Goal: Complete Application Form: Complete application form

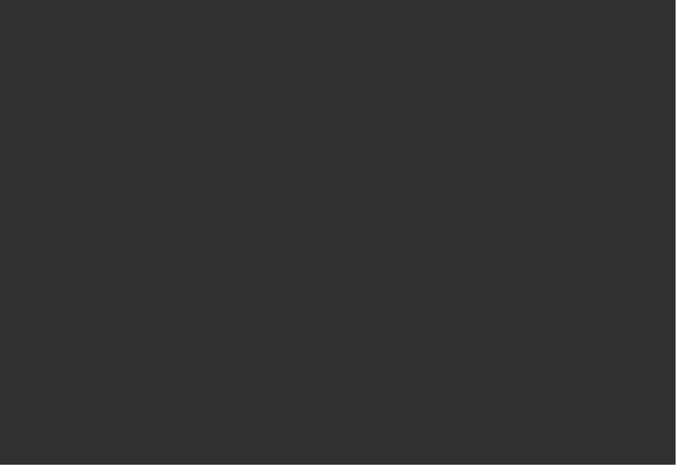
click at [394, 145] on div at bounding box center [338, 232] width 676 height 465
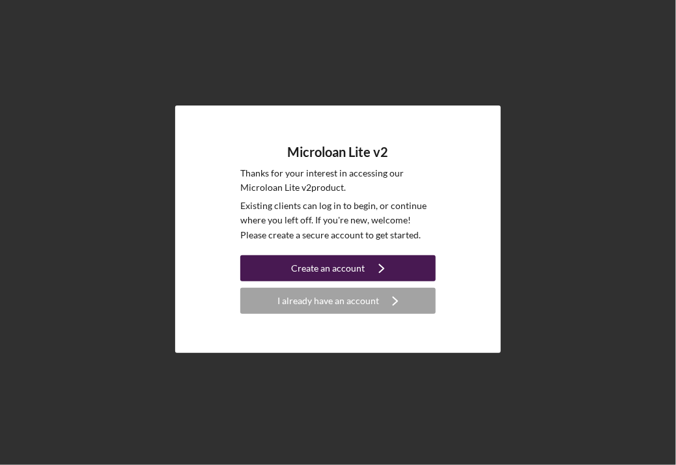
click at [372, 266] on icon "Icon/Navigate" at bounding box center [381, 268] width 33 height 33
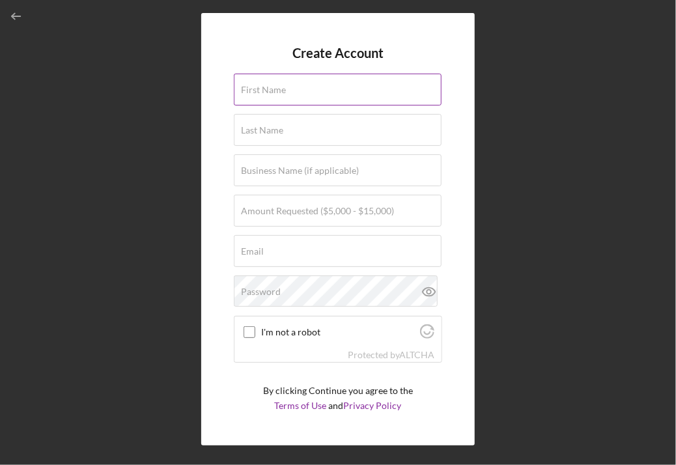
click at [328, 94] on div "First Name" at bounding box center [338, 90] width 208 height 33
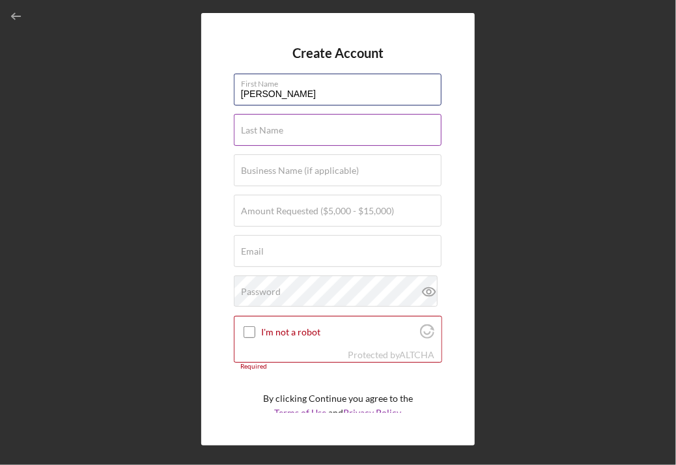
type input "[PERSON_NAME]"
click at [296, 130] on div "Last Name Required" at bounding box center [338, 130] width 208 height 33
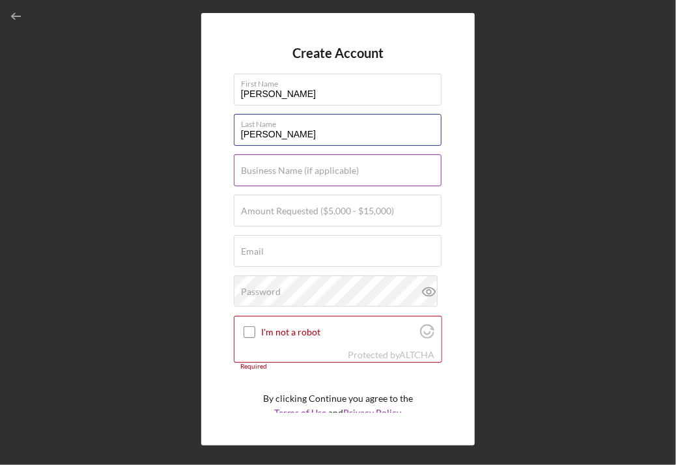
type input "[PERSON_NAME]"
click at [273, 167] on label "Business Name (if applicable)" at bounding box center [300, 170] width 118 height 10
click at [273, 167] on input "Business Name (if applicable)" at bounding box center [338, 169] width 208 height 31
type input "V"
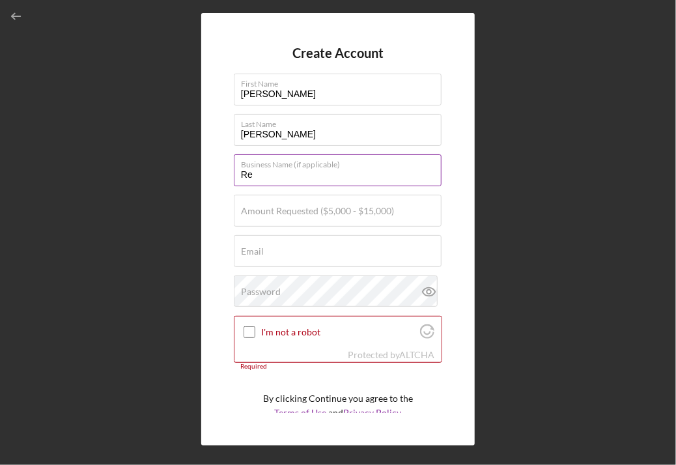
type input "R"
type input "C"
type input "Restaurant Cali Viejo Inc"
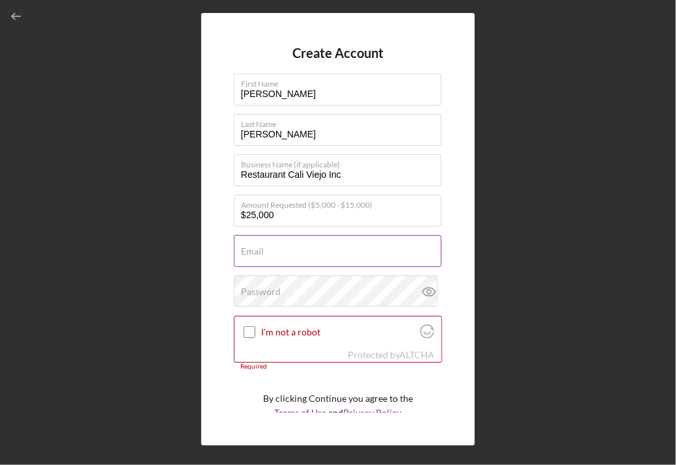
click at [267, 247] on div "Email Required" at bounding box center [338, 251] width 208 height 33
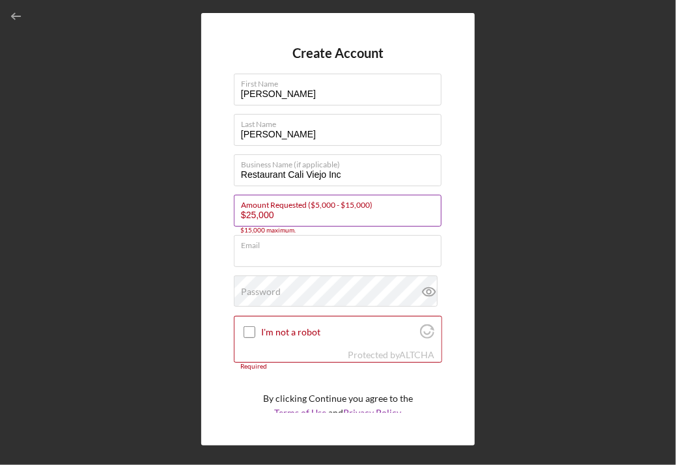
click at [287, 214] on input "$25,000" at bounding box center [338, 210] width 208 height 31
type input "$25,000"
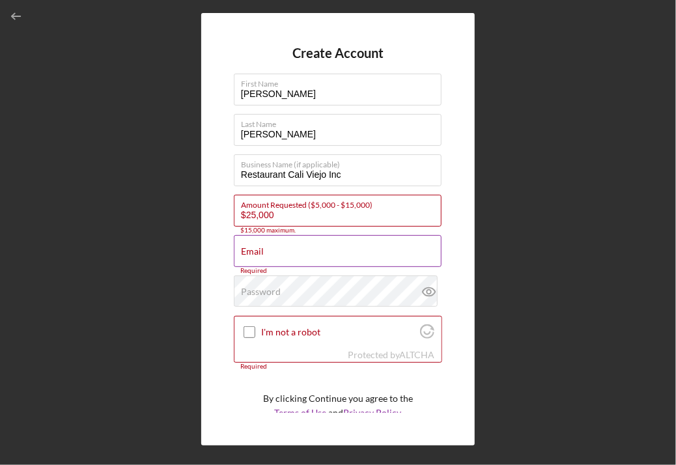
click at [273, 257] on input "Email" at bounding box center [338, 250] width 208 height 31
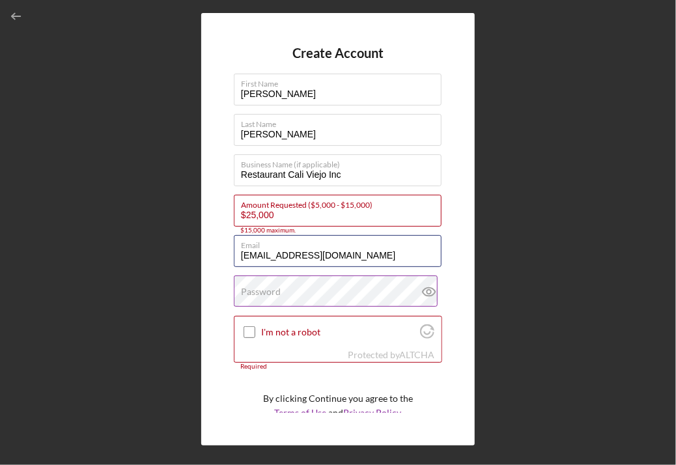
type input "[EMAIL_ADDRESS][DOMAIN_NAME]"
click at [273, 291] on label "Password" at bounding box center [261, 291] width 40 height 10
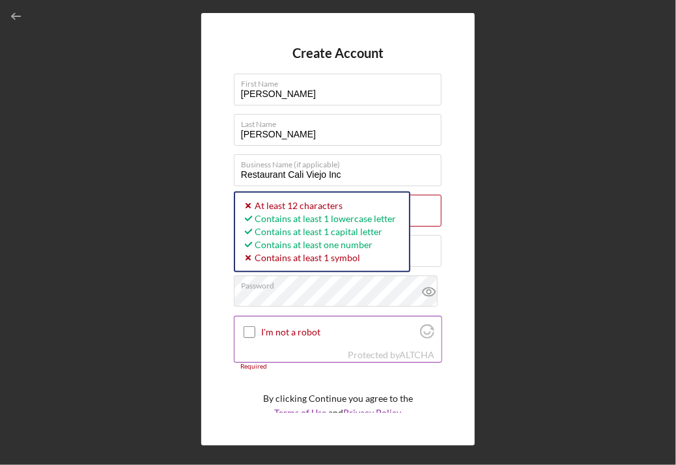
click at [276, 318] on div "I'm not a robot" at bounding box center [337, 331] width 207 height 31
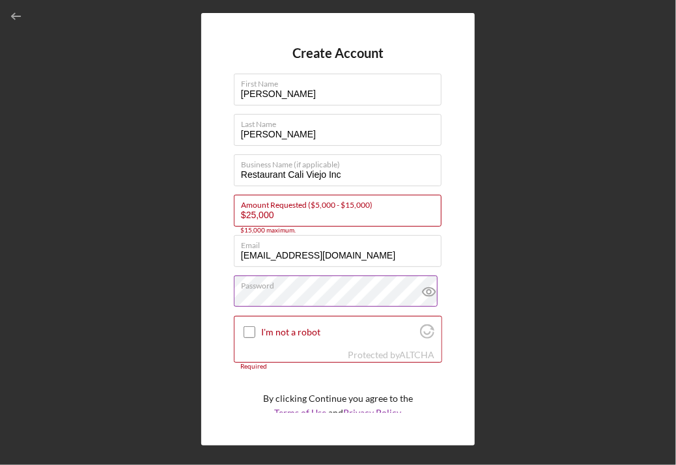
click at [425, 291] on icon at bounding box center [429, 291] width 33 height 33
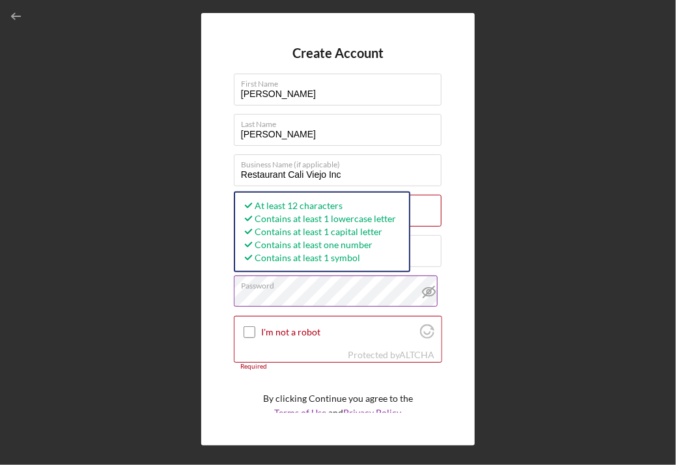
click at [229, 299] on div "Create Account First Name Maria Albita Last Name Diaz Business Name (if applica…" at bounding box center [337, 229] width 273 height 432
click at [221, 315] on div "Create Account First Name Maria Albita Last Name Diaz Business Name (if applica…" at bounding box center [337, 229] width 273 height 432
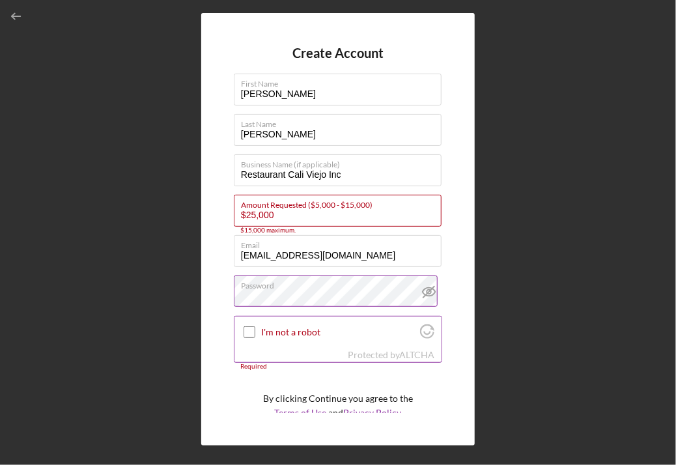
click at [250, 331] on input "I'm not a robot" at bounding box center [249, 332] width 12 height 12
checkbox input "true"
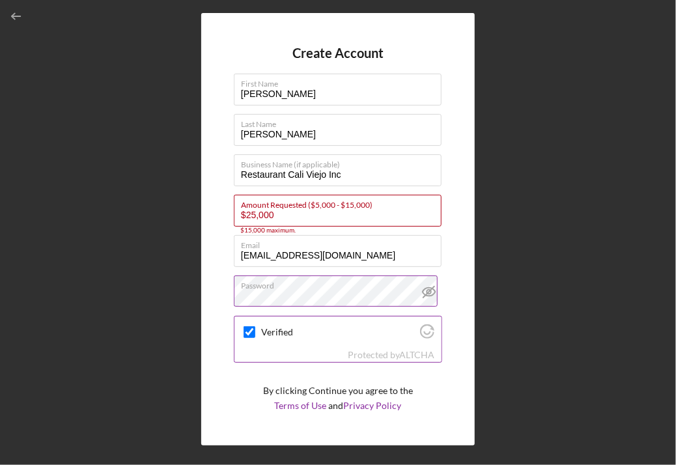
click at [436, 346] on div "Verified" at bounding box center [337, 331] width 207 height 31
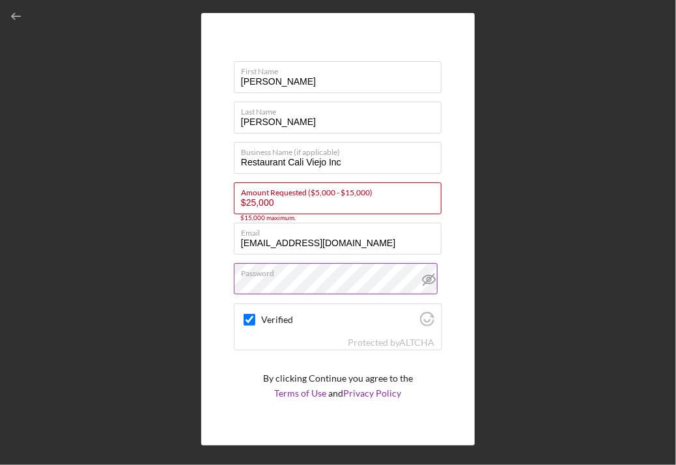
scroll to position [39, 0]
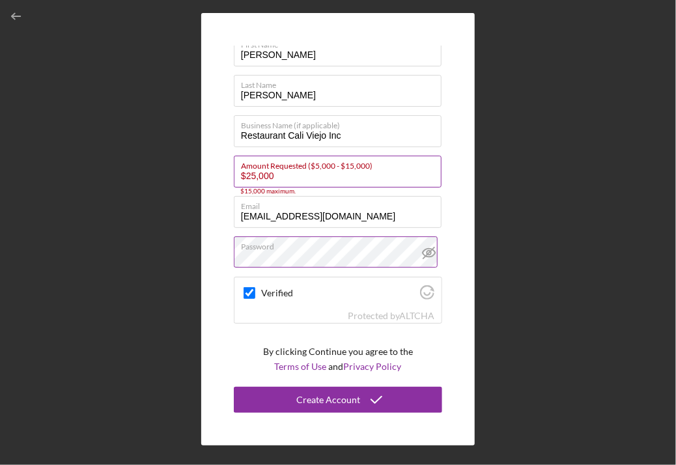
click at [251, 174] on input "$25,000" at bounding box center [338, 171] width 208 height 31
type input "$5,000"
click at [504, 204] on div "Create Account First Name Maria Albita Last Name Diaz Business Name (if applica…" at bounding box center [338, 229] width 663 height 458
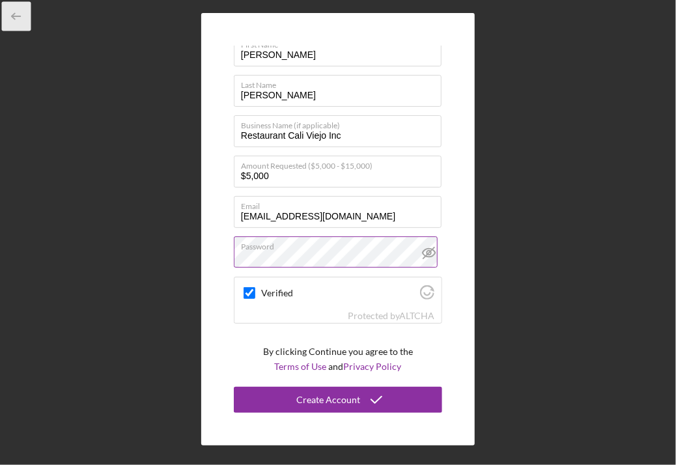
click at [13, 21] on icon "button" at bounding box center [16, 16] width 29 height 29
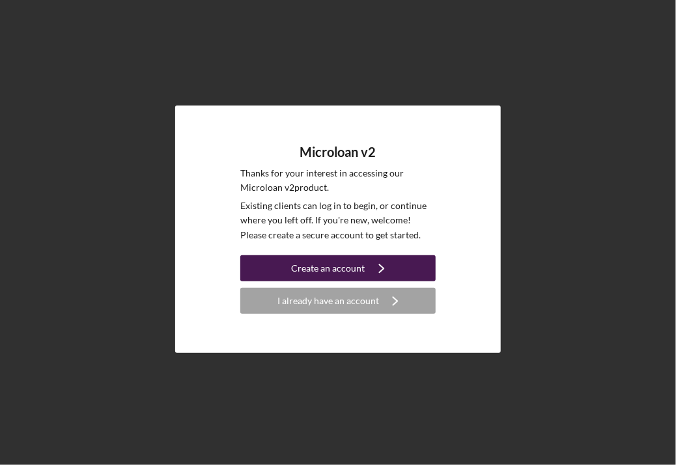
click at [306, 266] on div "Create an account" at bounding box center [329, 268] width 74 height 26
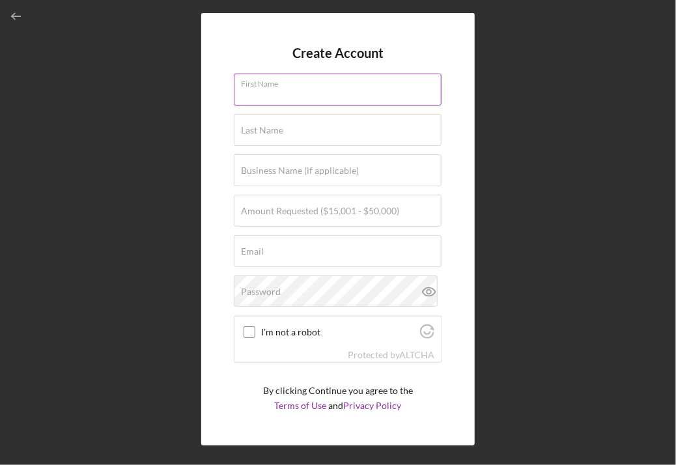
click at [310, 98] on input "First Name" at bounding box center [338, 89] width 208 height 31
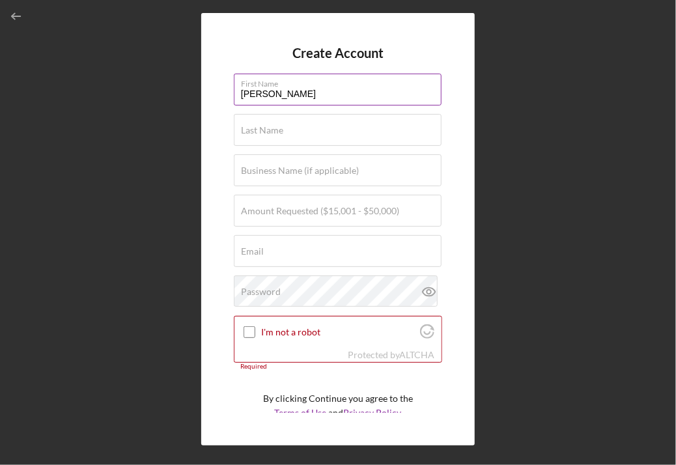
type input "[PERSON_NAME]"
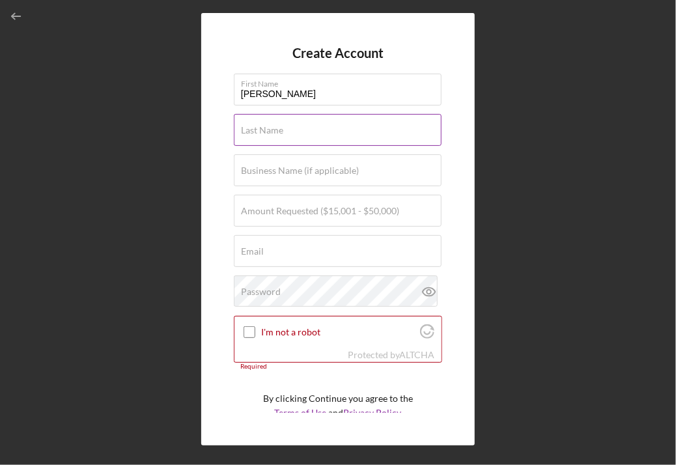
click at [315, 133] on div "Last Name Required" at bounding box center [338, 130] width 208 height 33
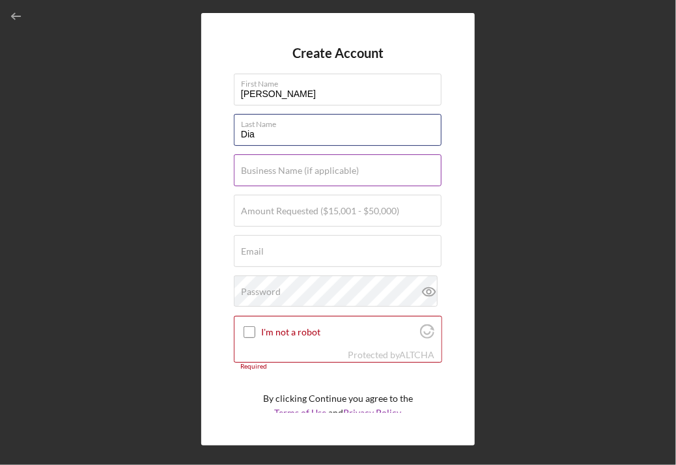
type input "[PERSON_NAME]"
click at [296, 175] on label "Business Name (if applicable)" at bounding box center [300, 170] width 118 height 10
click at [296, 175] on input "Business Name (if applicable)" at bounding box center [338, 169] width 208 height 31
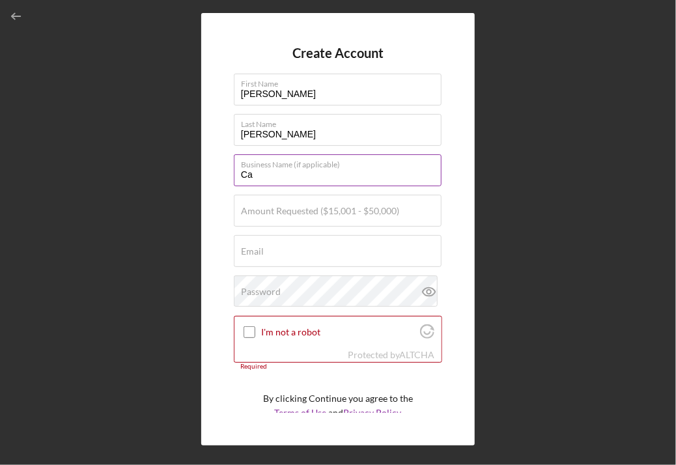
type input "C"
type input "Restaurant Cali Viejo Inc"
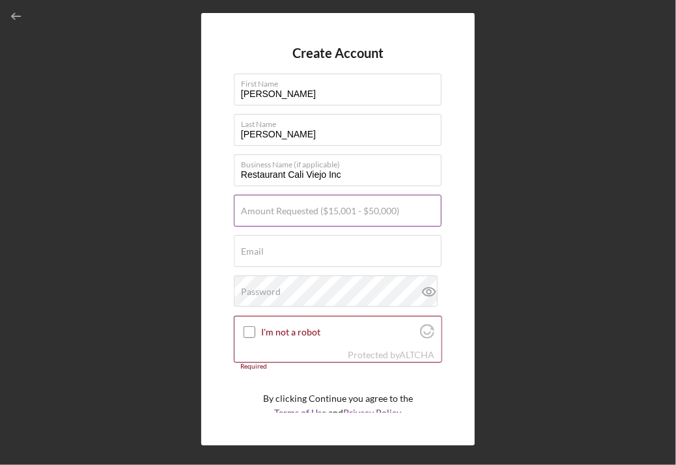
click at [316, 214] on label "Amount Requested ($15,001 - $50,000)" at bounding box center [320, 211] width 158 height 10
click at [316, 214] on input "Amount Requested ($15,001 - $50,000)" at bounding box center [338, 210] width 208 height 31
type input "$5"
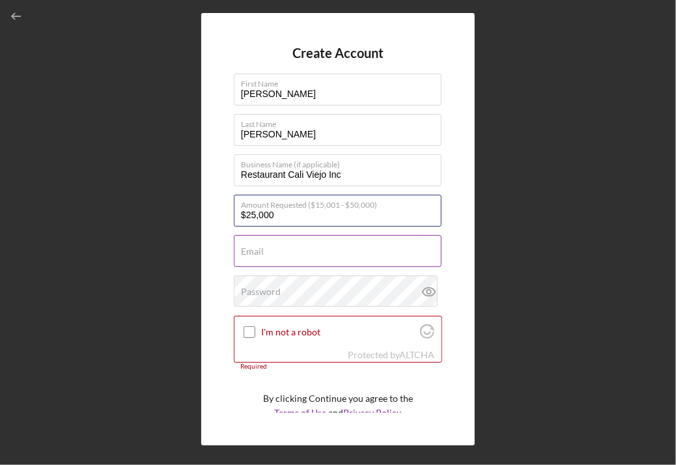
type input "$25,000"
click at [296, 257] on div "Email Required" at bounding box center [338, 251] width 208 height 33
type input "[EMAIL_ADDRESS][DOMAIN_NAME]"
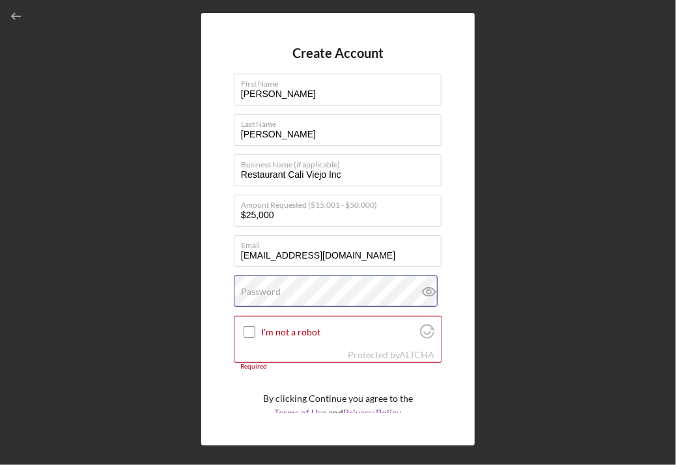
click at [298, 292] on div "Password" at bounding box center [338, 291] width 208 height 33
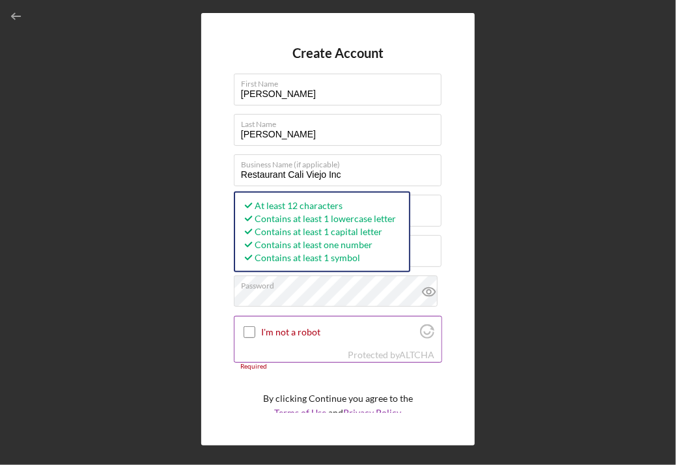
click at [251, 331] on input "I'm not a robot" at bounding box center [249, 332] width 12 height 12
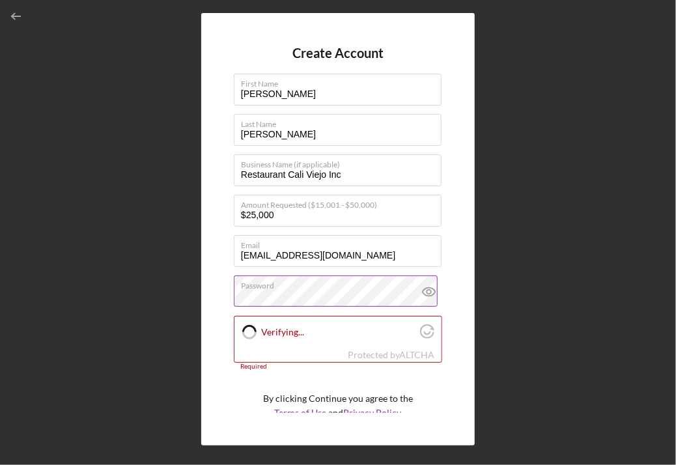
checkbox input "true"
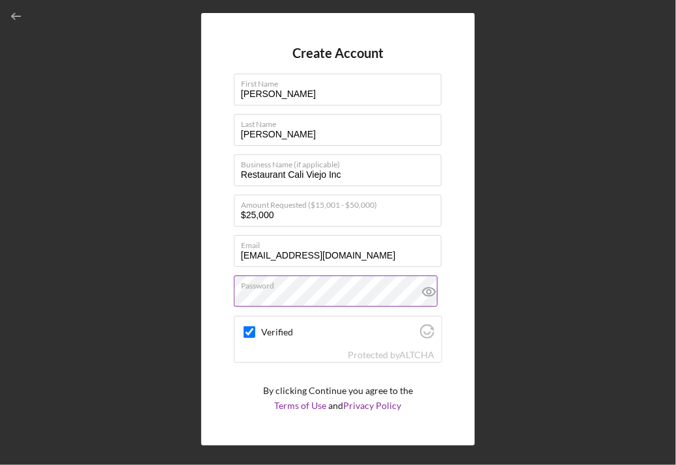
click at [427, 294] on icon at bounding box center [429, 291] width 33 height 33
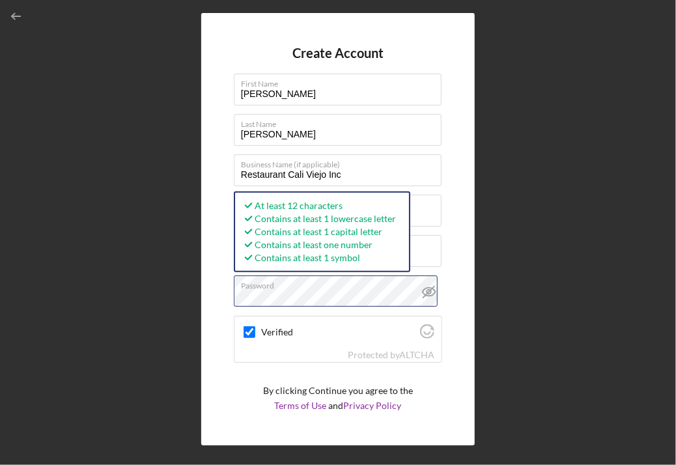
click at [228, 298] on div "Create Account First Name [PERSON_NAME] Last Name [PERSON_NAME] Business Name (…" at bounding box center [337, 229] width 273 height 432
click at [458, 221] on div "Create Account First Name [PERSON_NAME] Last Name [PERSON_NAME] Business Name (…" at bounding box center [337, 229] width 273 height 432
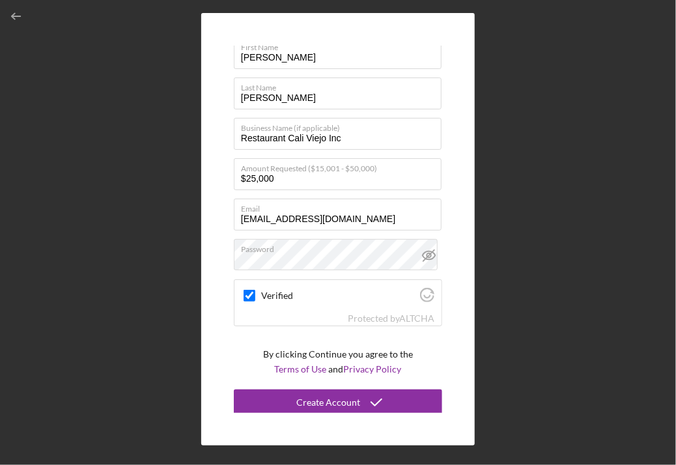
scroll to position [39, 0]
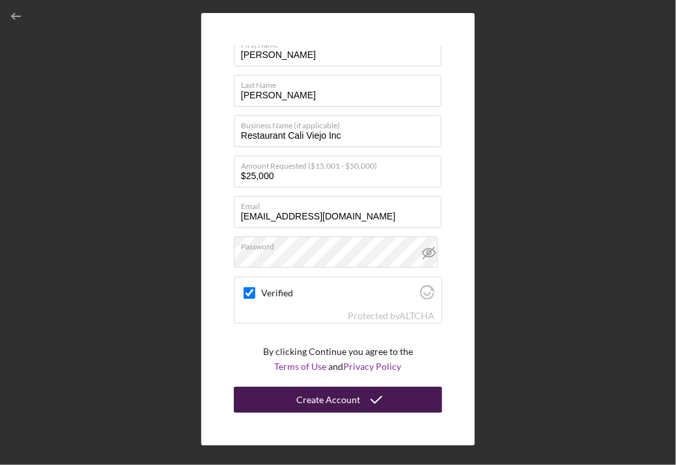
click at [335, 400] on div "Create Account" at bounding box center [328, 400] width 64 height 26
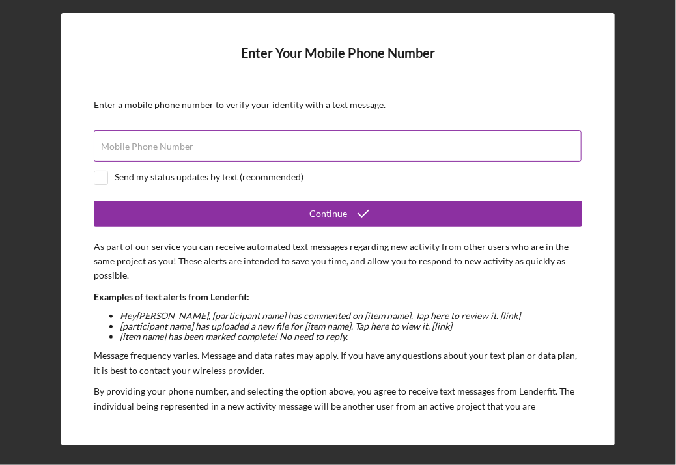
click at [262, 141] on div "Mobile Phone Number" at bounding box center [338, 146] width 488 height 33
type input "[PHONE_NUMBER]"
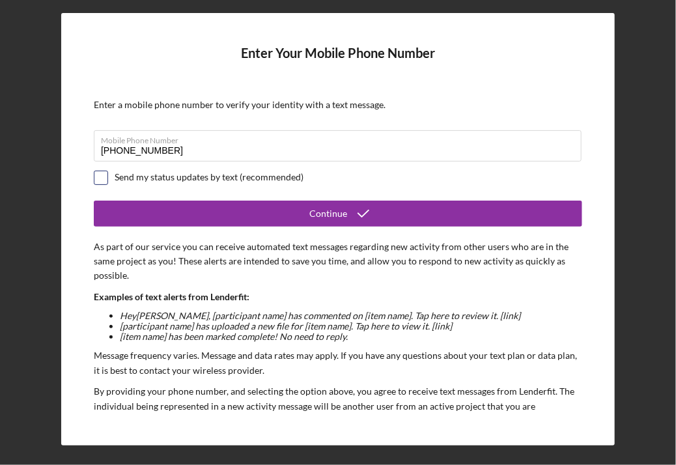
click at [104, 177] on input "checkbox" at bounding box center [100, 177] width 13 height 13
checkbox input "true"
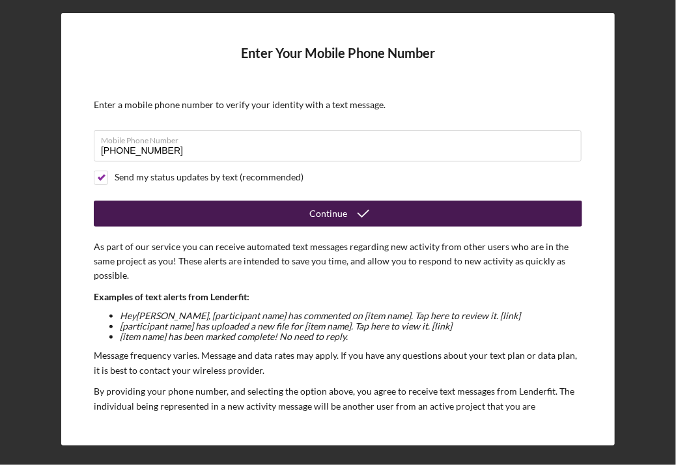
click at [195, 208] on button "Continue" at bounding box center [338, 214] width 488 height 26
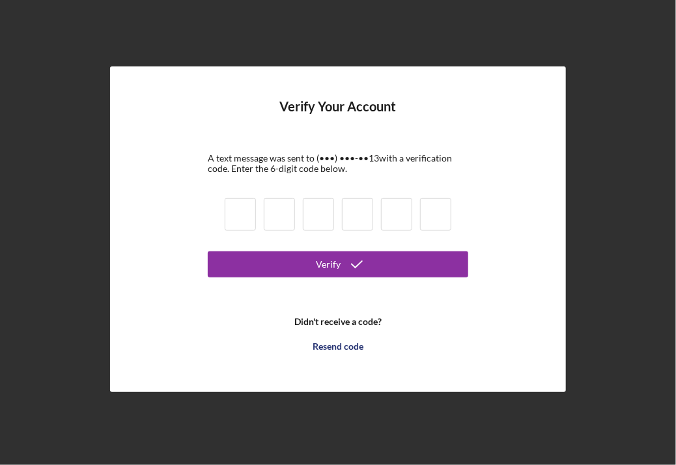
click at [243, 210] on input at bounding box center [240, 214] width 31 height 33
type input "3"
type input "6"
type input "5"
type input "2"
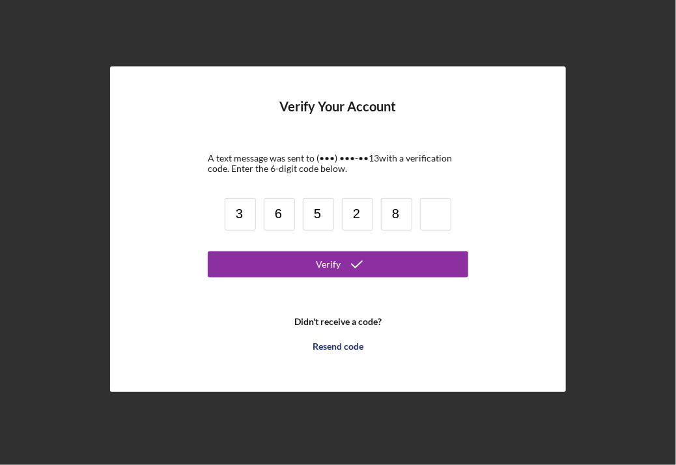
type input "8"
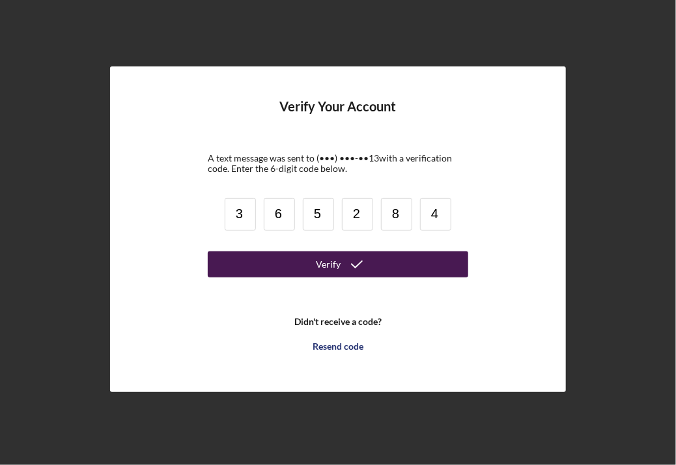
type input "4"
click at [268, 272] on button "Verify" at bounding box center [338, 264] width 260 height 26
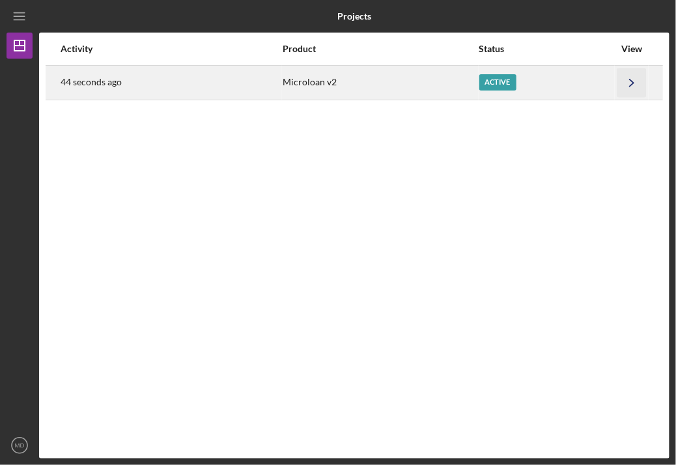
click at [631, 85] on polyline "button" at bounding box center [632, 82] width 4 height 7
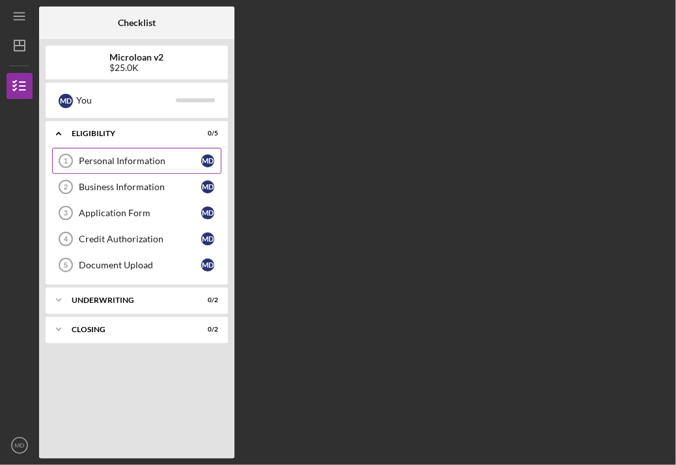
click at [132, 166] on link "Personal Information 1 Personal Information M D" at bounding box center [136, 161] width 169 height 26
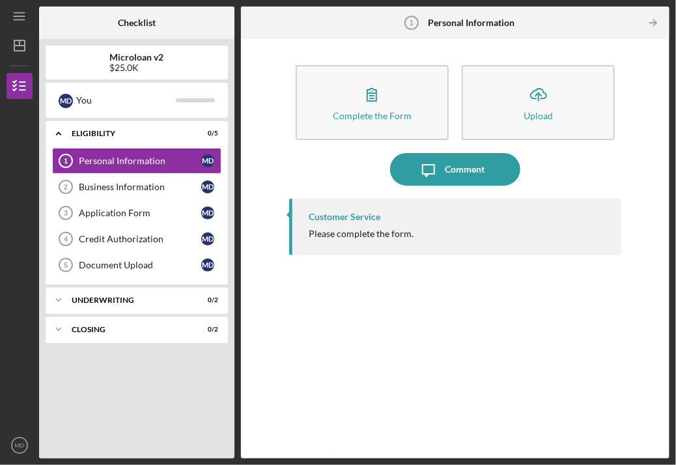
click at [367, 240] on div "Customer Service Please complete the form." at bounding box center [455, 227] width 332 height 57
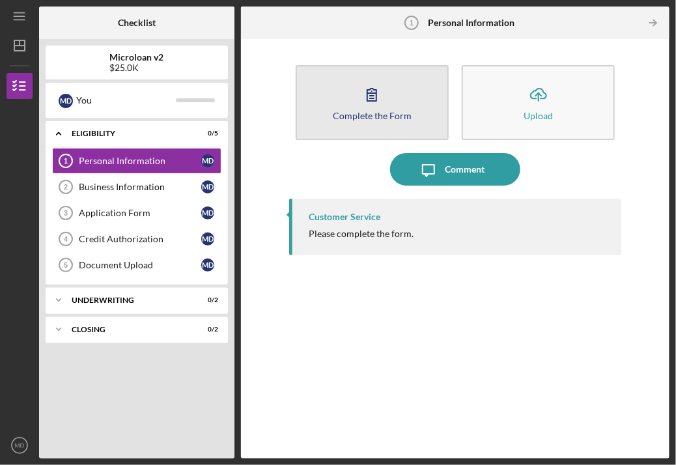
click at [375, 118] on div "Complete the Form" at bounding box center [372, 116] width 79 height 10
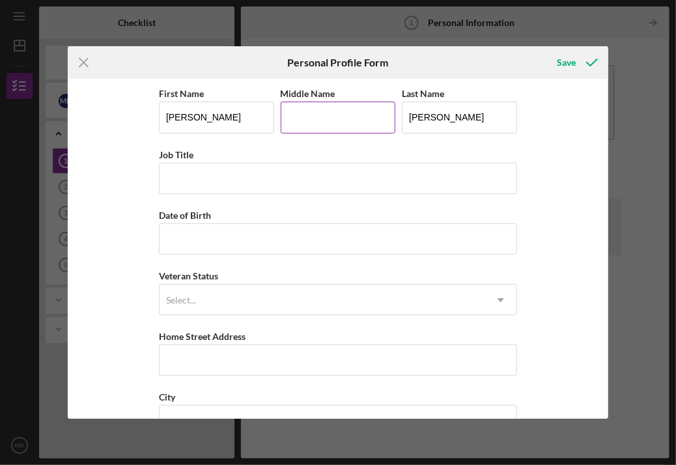
click at [333, 130] on input "Middle Name" at bounding box center [338, 117] width 115 height 31
click at [249, 118] on input "[PERSON_NAME]" at bounding box center [216, 117] width 115 height 31
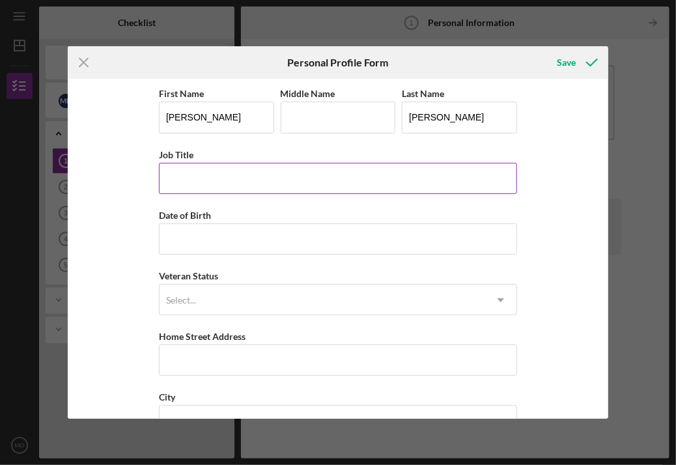
click at [247, 171] on input "Job Title" at bounding box center [338, 178] width 358 height 31
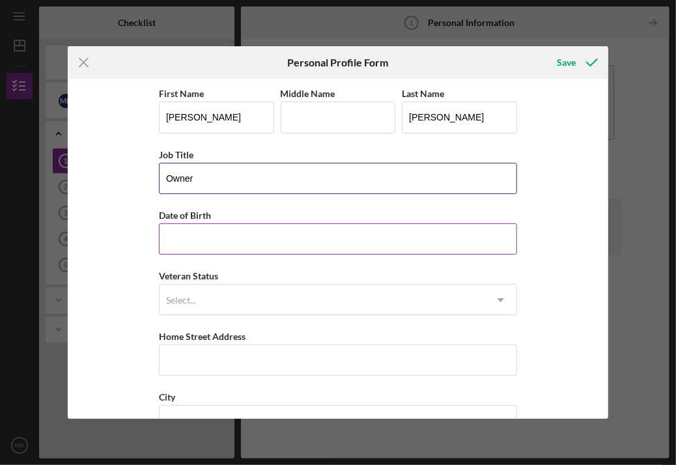
type input "Owner"
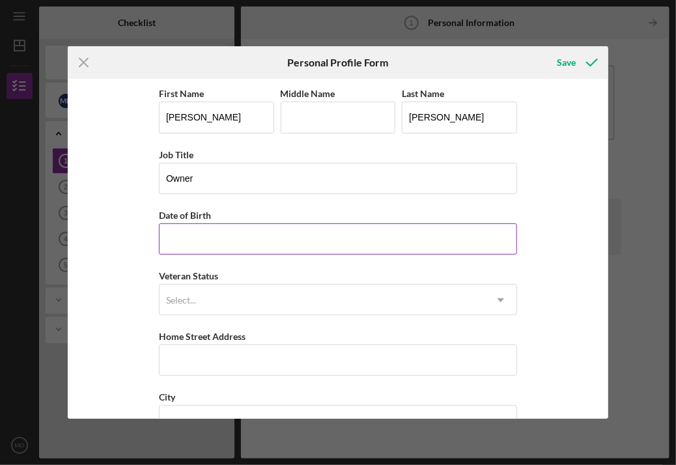
click at [233, 230] on input "Date of Birth" at bounding box center [338, 238] width 358 height 31
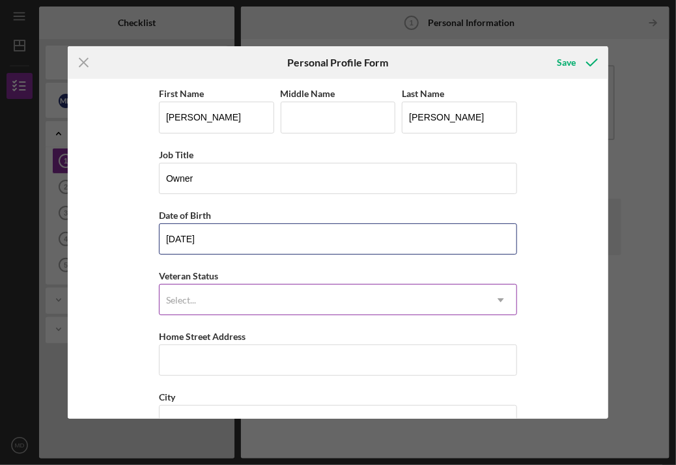
type input "[DATE]"
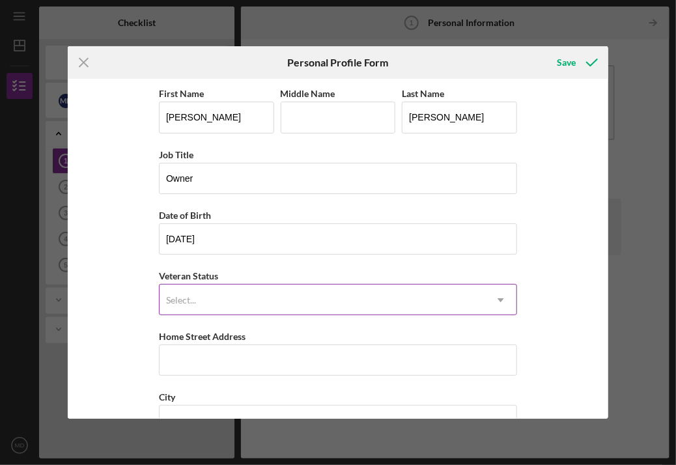
click at [288, 299] on div "Select..." at bounding box center [323, 300] width 326 height 30
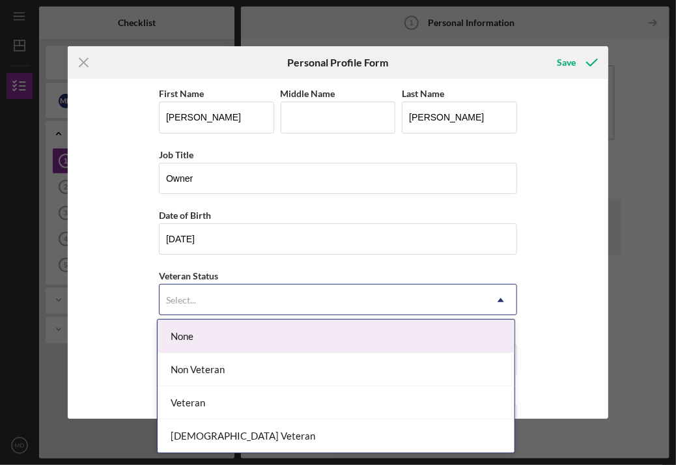
click at [267, 333] on div "None" at bounding box center [336, 336] width 357 height 33
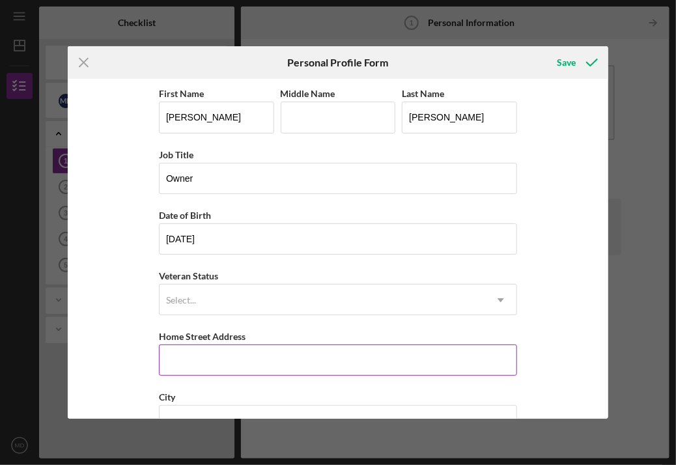
click at [279, 357] on input "Home Street Address" at bounding box center [338, 359] width 358 height 31
type input "19719 Cristal Rdg Ln"
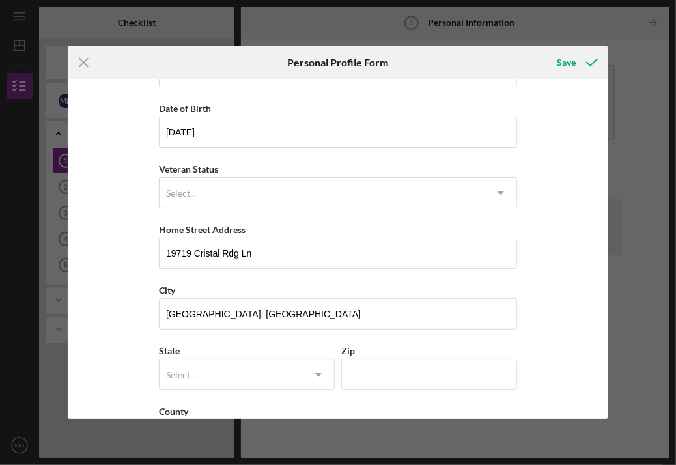
scroll to position [156, 0]
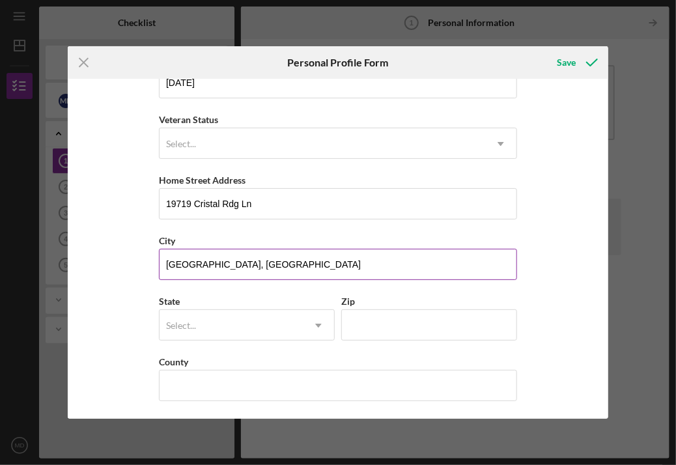
click at [255, 263] on input "[GEOGRAPHIC_DATA], [GEOGRAPHIC_DATA]" at bounding box center [338, 264] width 358 height 31
type input "Northridge"
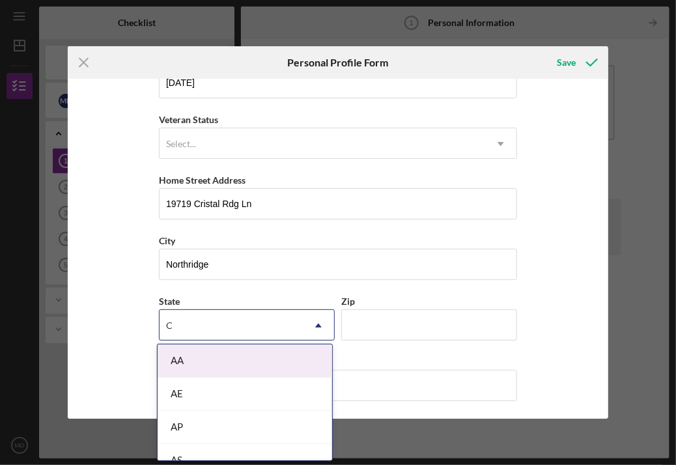
type input "CA"
type input "[PERSON_NAME]"
type input "91355"
click at [410, 315] on input "91355" at bounding box center [429, 324] width 176 height 31
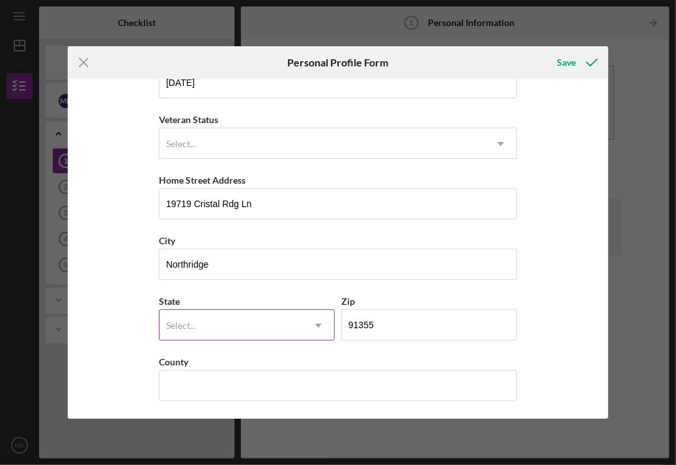
click at [310, 326] on icon "Icon/Dropdown Arrow" at bounding box center [318, 325] width 31 height 31
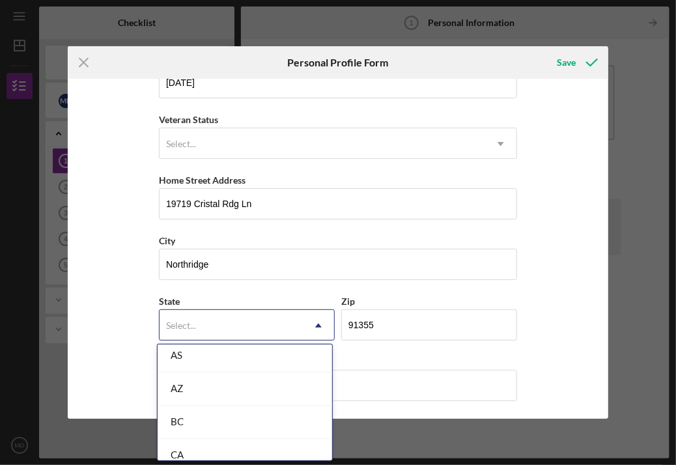
scroll to position [301, 0]
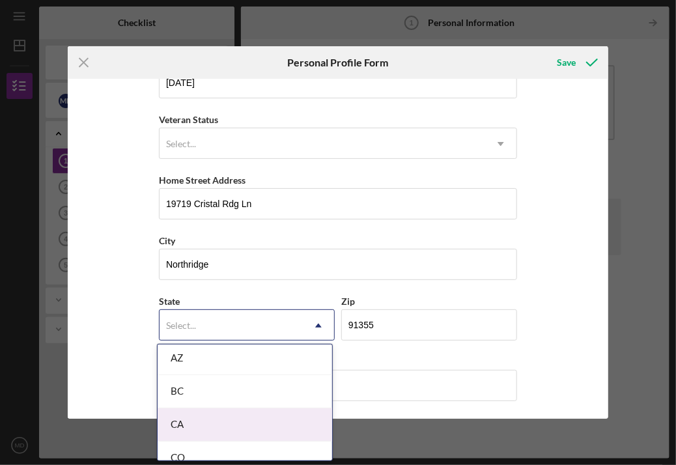
click at [290, 422] on div "CA" at bounding box center [245, 424] width 174 height 33
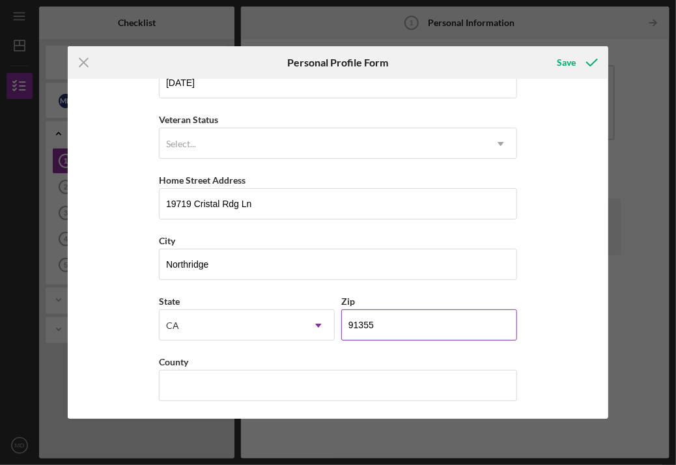
click at [423, 318] on input "91355" at bounding box center [429, 324] width 176 height 31
type input "91326"
click at [428, 350] on div "State [US_STATE] Icon/Dropdown Arrow Zip 91326" at bounding box center [338, 323] width 358 height 61
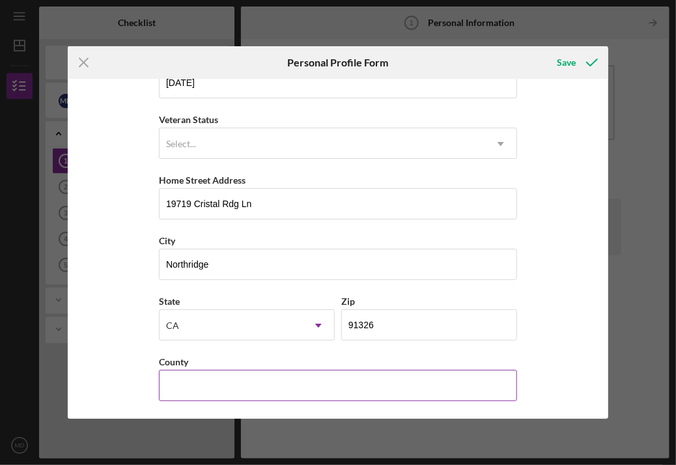
click at [435, 382] on input "County" at bounding box center [338, 385] width 358 height 31
type input "[GEOGRAPHIC_DATA]"
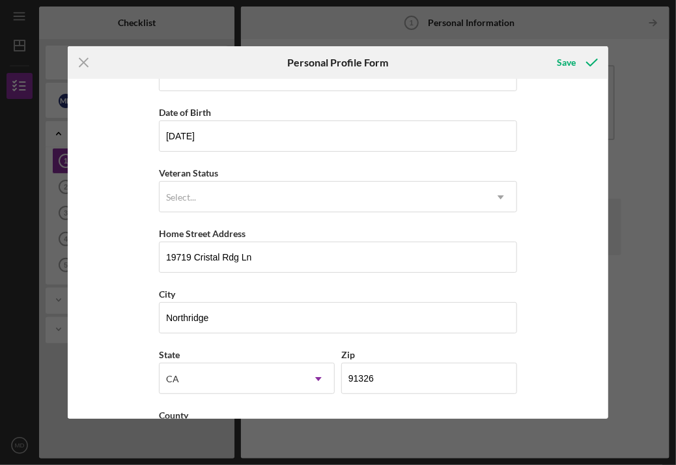
scroll to position [96, 0]
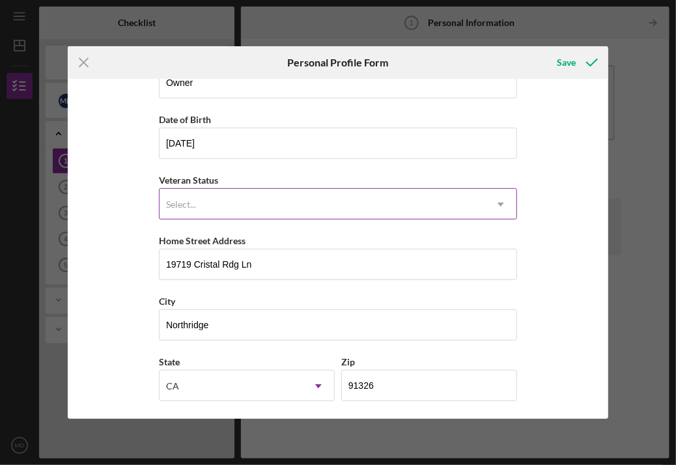
click at [493, 209] on icon "Icon/Dropdown Arrow" at bounding box center [500, 204] width 31 height 31
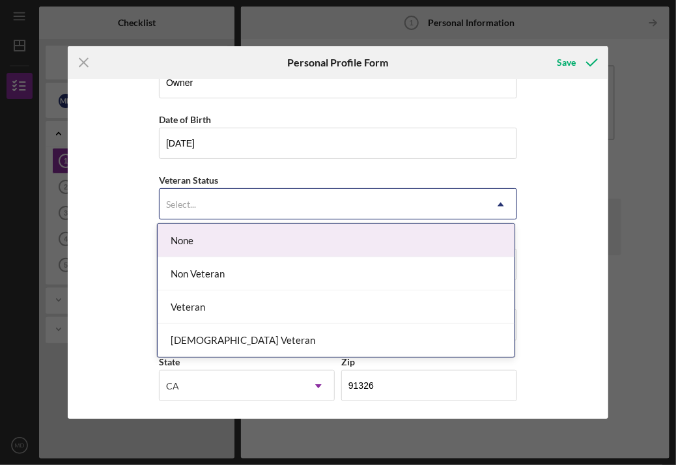
click at [471, 234] on div "None" at bounding box center [336, 240] width 357 height 33
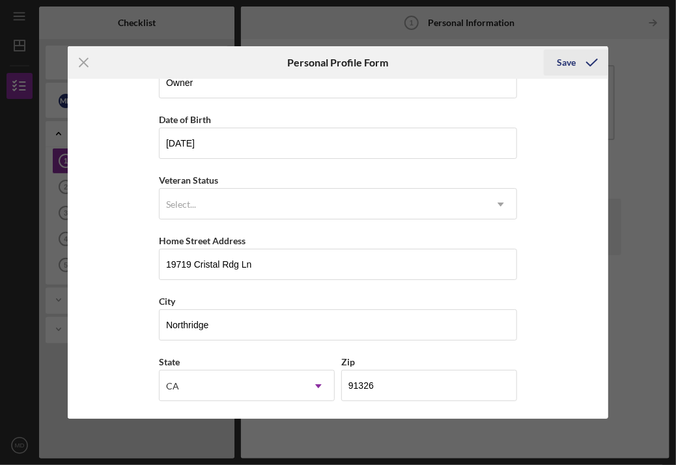
click at [589, 65] on polyline "submit" at bounding box center [592, 62] width 10 height 7
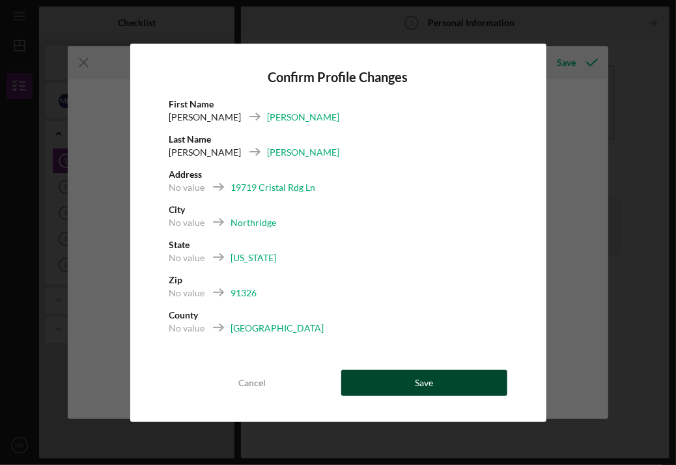
click at [437, 389] on button "Save" at bounding box center [424, 383] width 166 height 26
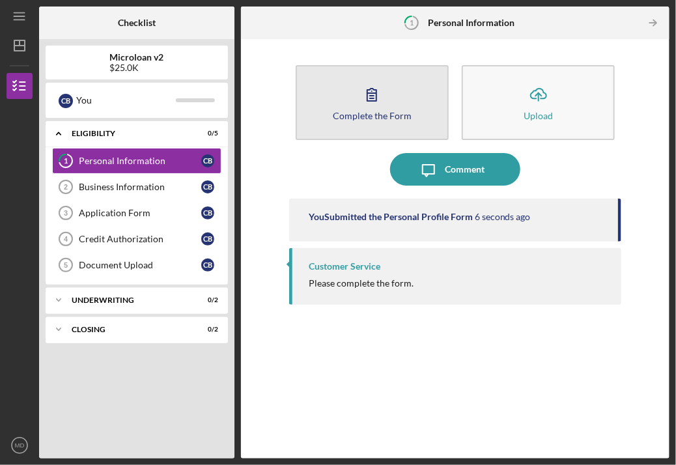
click at [354, 128] on button "Complete the Form Form" at bounding box center [372, 102] width 153 height 75
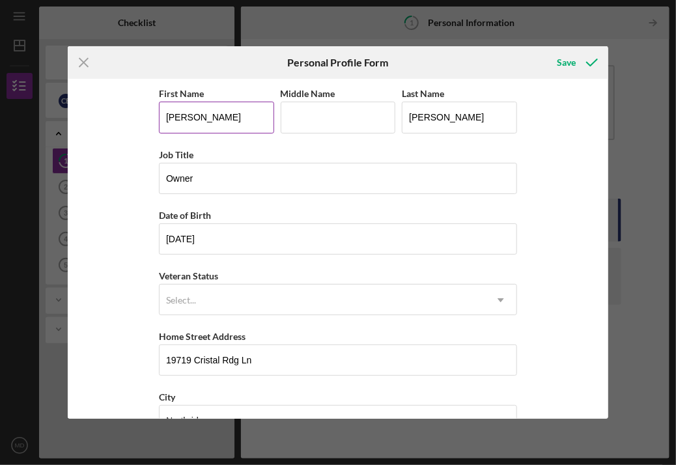
click at [260, 109] on input "[PERSON_NAME]" at bounding box center [216, 117] width 115 height 31
type input "C"
type input "A"
type input "[PERSON_NAME]"
click at [420, 118] on input "[PERSON_NAME]" at bounding box center [459, 117] width 115 height 31
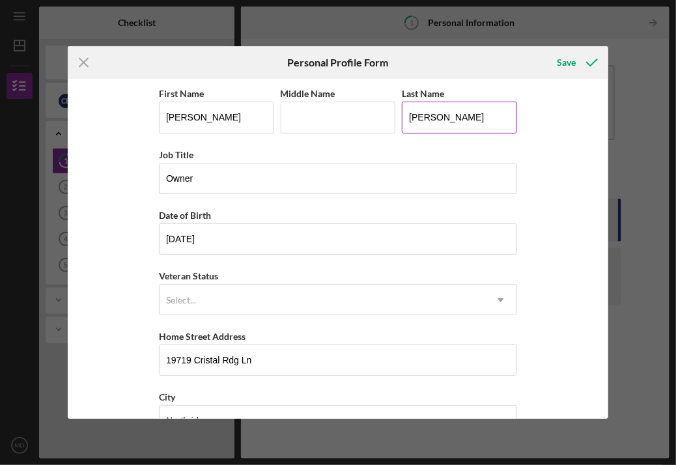
click at [452, 118] on input "[PERSON_NAME]" at bounding box center [459, 117] width 115 height 31
type input "B"
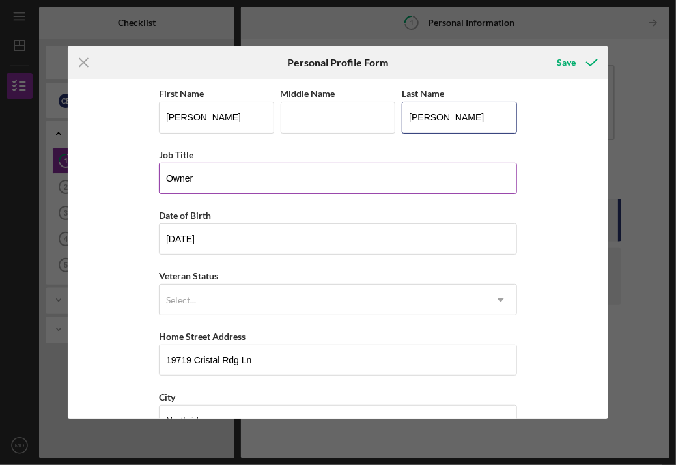
type input "[PERSON_NAME]"
click at [432, 155] on div "Job Title" at bounding box center [338, 154] width 358 height 16
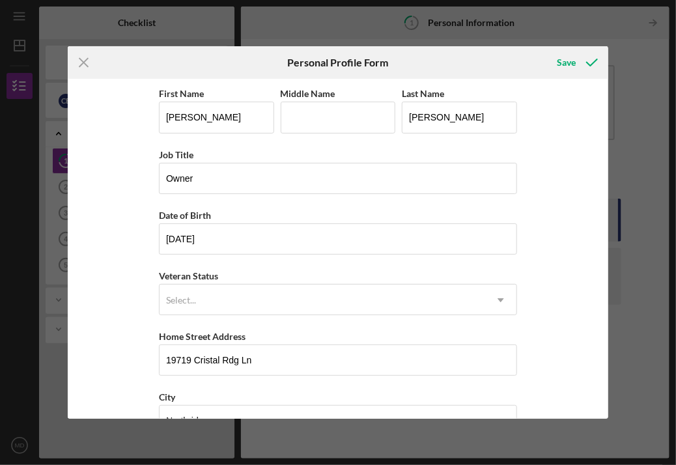
drag, startPoint x: 604, startPoint y: 214, endPoint x: 604, endPoint y: 227, distance: 12.4
click at [604, 227] on div "First Name [PERSON_NAME] Middle Name Last Name [PERSON_NAME] Job Title Owner Da…" at bounding box center [338, 248] width 540 height 339
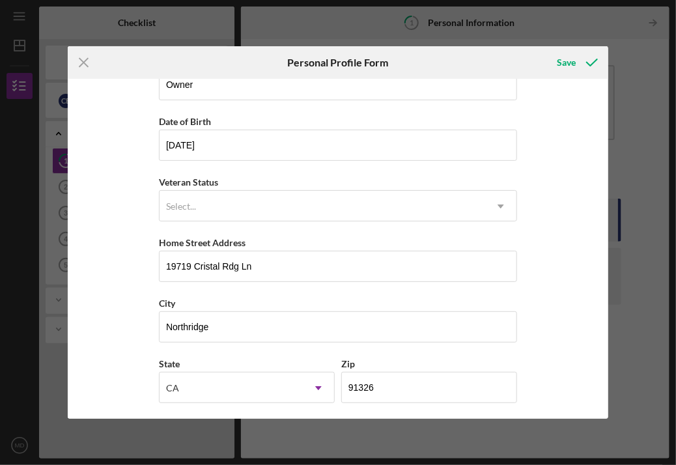
scroll to position [156, 0]
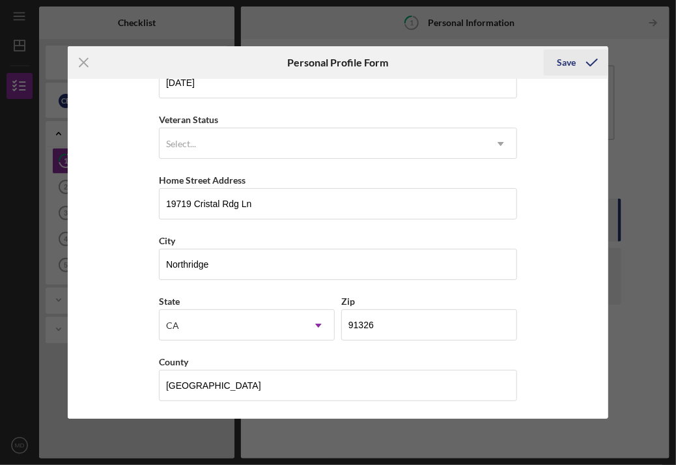
click at [581, 64] on icon "submit" at bounding box center [592, 62] width 33 height 33
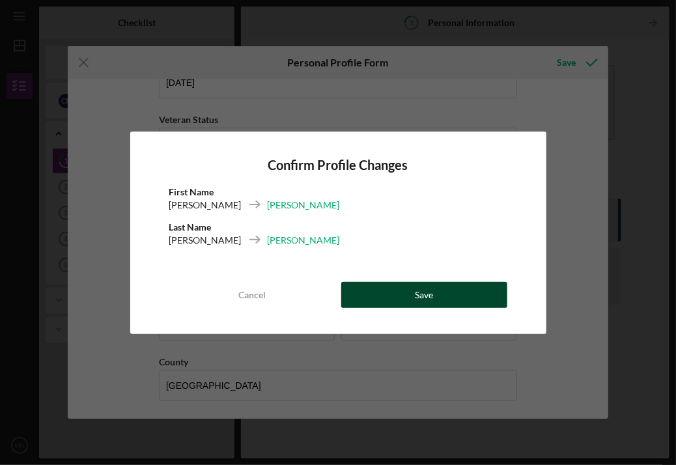
click at [424, 292] on div "Save" at bounding box center [424, 295] width 18 height 26
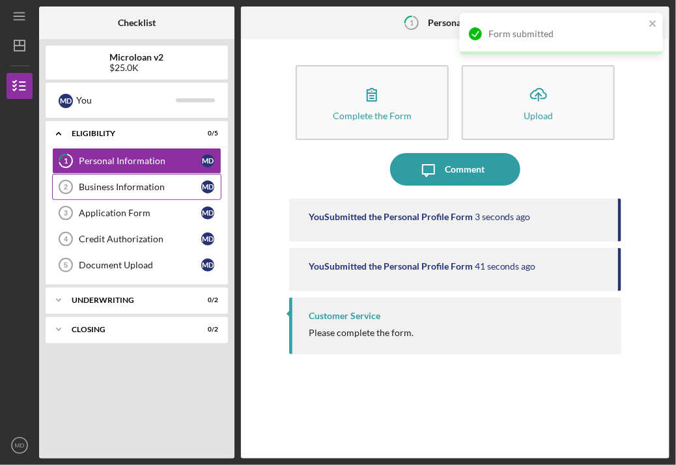
click at [163, 186] on div "Business Information" at bounding box center [140, 187] width 122 height 10
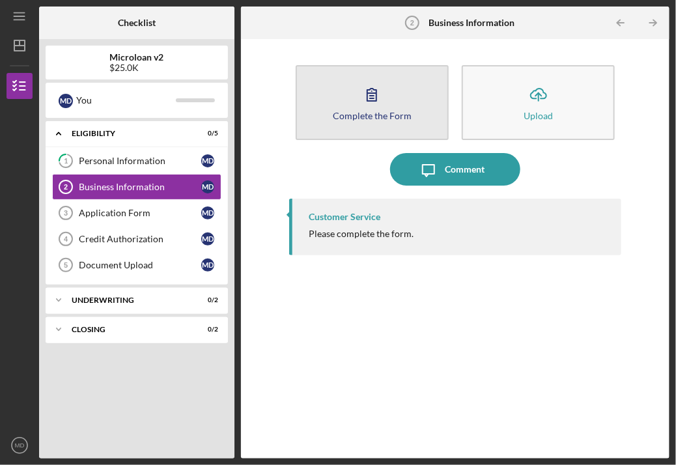
click at [387, 122] on button "Complete the Form Form" at bounding box center [372, 102] width 153 height 75
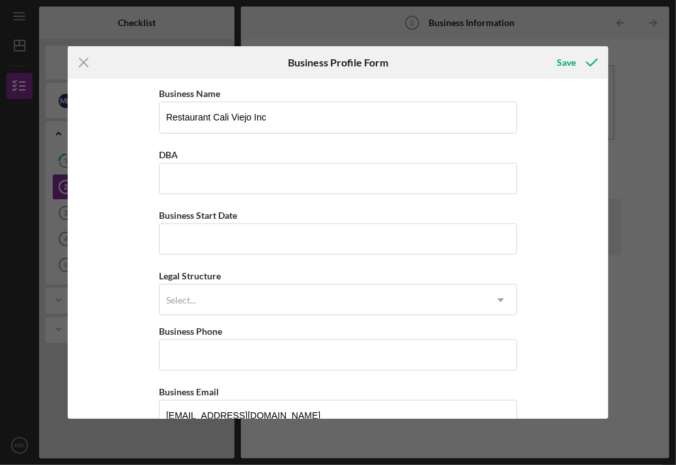
click at [658, 109] on div "Icon/Menu Close Business Profile Form Save Business Name Restaurant Cali Viejo …" at bounding box center [338, 232] width 676 height 465
click at [91, 64] on icon "Icon/Menu Close" at bounding box center [84, 62] width 33 height 33
